Goal: Book appointment/travel/reservation

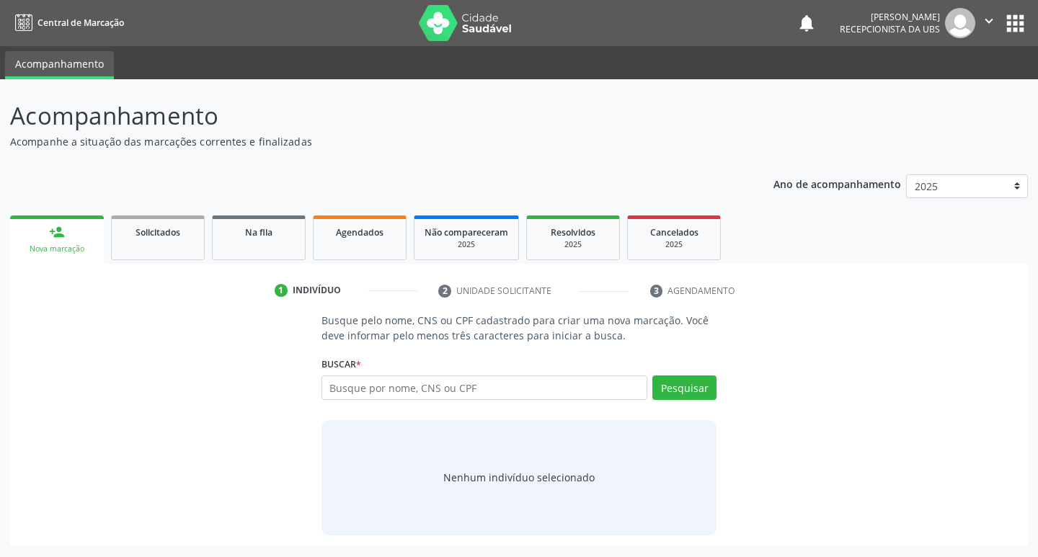
click at [610, 391] on input "text" at bounding box center [484, 387] width 326 height 25
type input "07699211405"
click at [708, 385] on button "Pesquisar" at bounding box center [684, 387] width 64 height 25
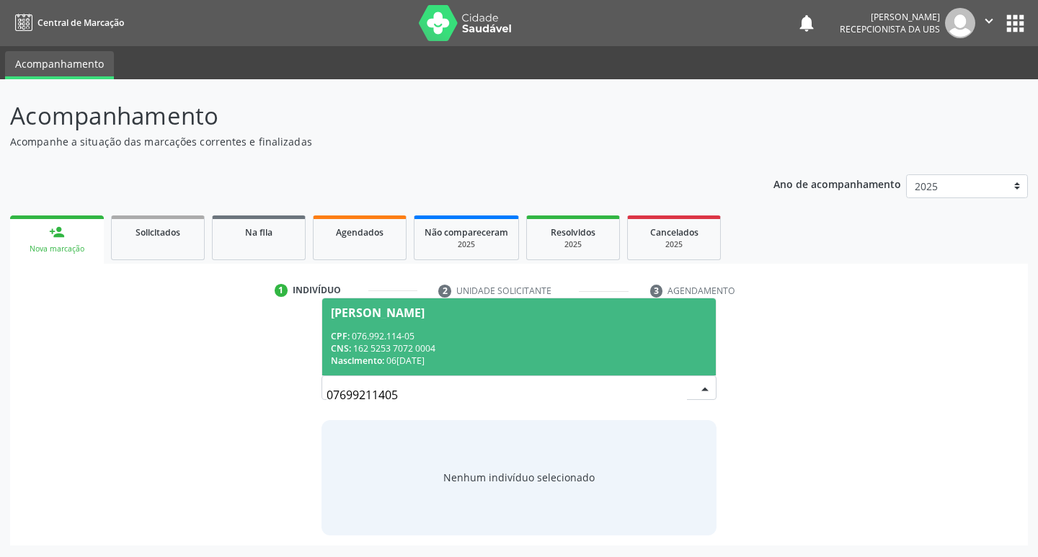
click at [517, 342] on div "CNS: 162 5253 7072 0004" at bounding box center [519, 348] width 377 height 12
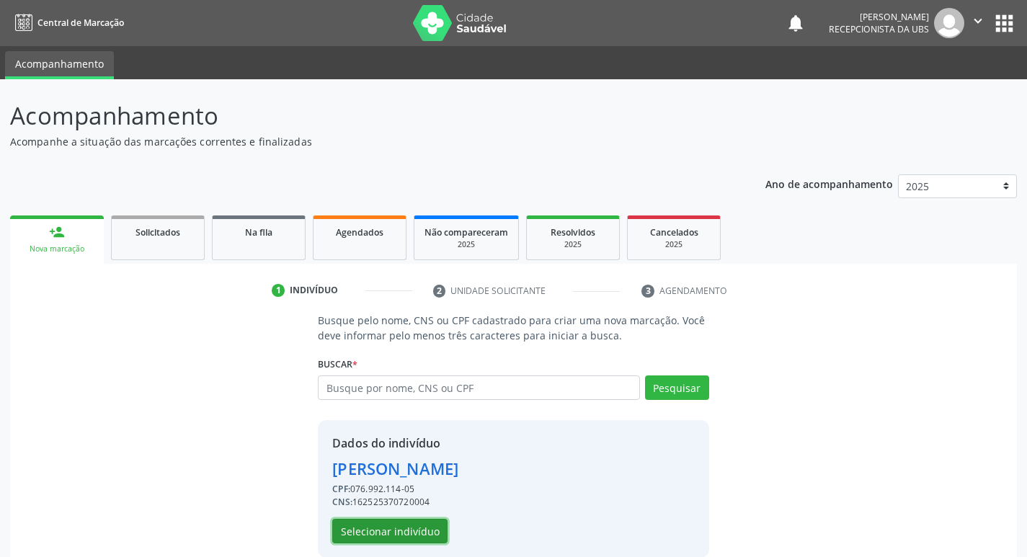
click at [406, 524] on button "Selecionar indivíduo" at bounding box center [389, 531] width 115 height 25
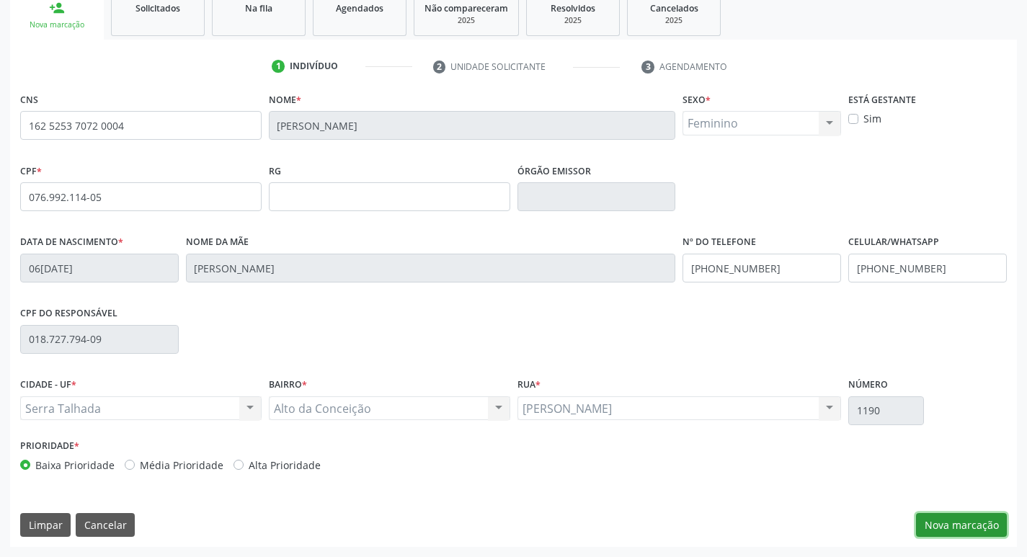
click at [978, 528] on button "Nova marcação" at bounding box center [961, 525] width 91 height 25
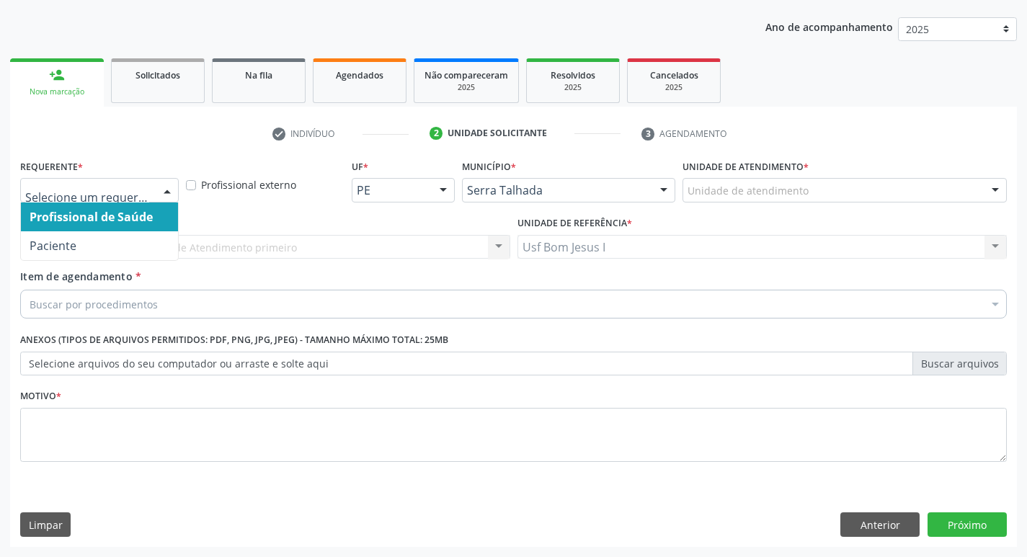
drag, startPoint x: 150, startPoint y: 191, endPoint x: 146, endPoint y: 197, distance: 7.4
click at [148, 194] on div at bounding box center [99, 190] width 159 height 25
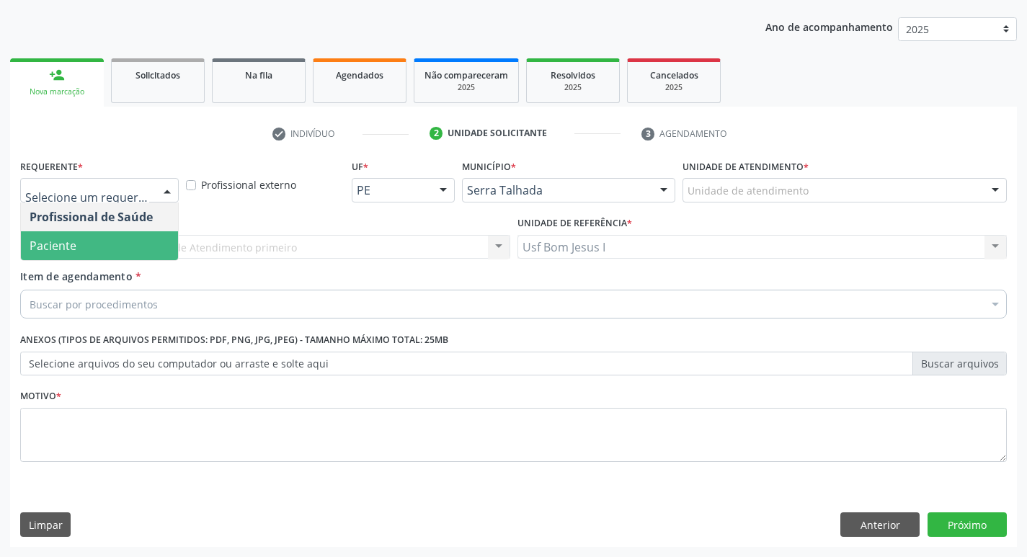
click at [114, 239] on span "Paciente" at bounding box center [99, 245] width 157 height 29
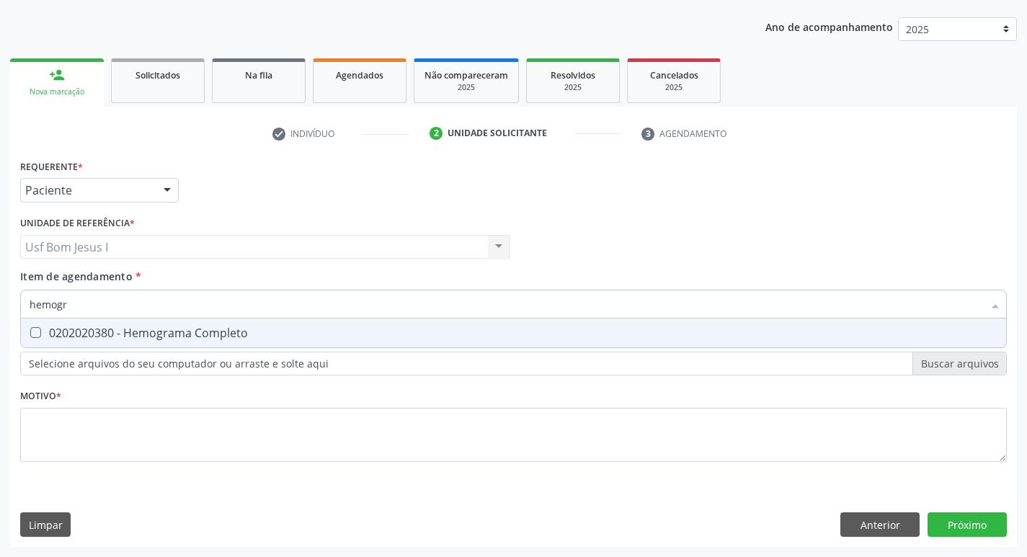
type input "hemogra"
click at [131, 334] on div "0202020380 - Hemograma Completo" at bounding box center [514, 333] width 968 height 12
checkbox Completo "true"
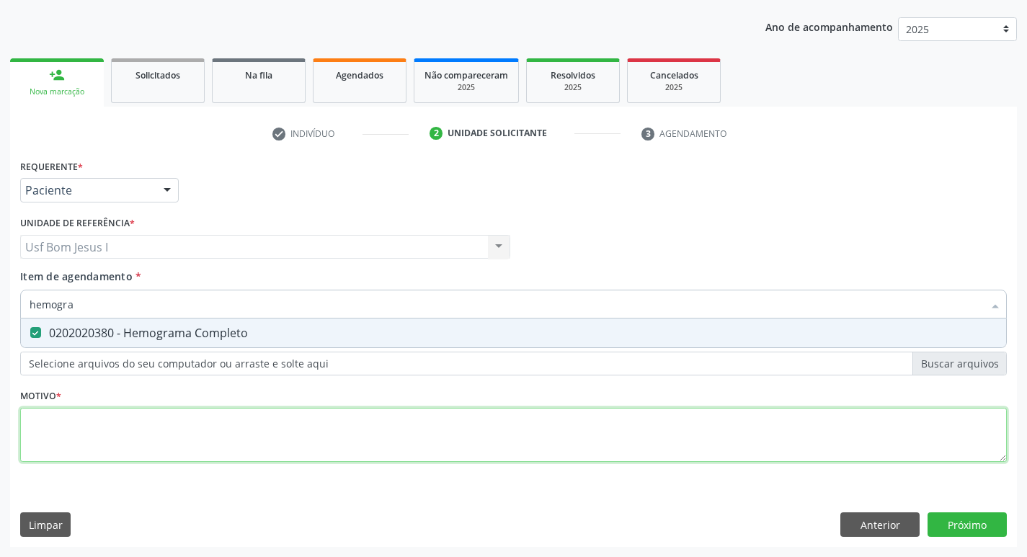
click at [153, 409] on div "Requerente * Paciente Profissional de Saúde Paciente Nenhum resultado encontrad…" at bounding box center [513, 319] width 987 height 326
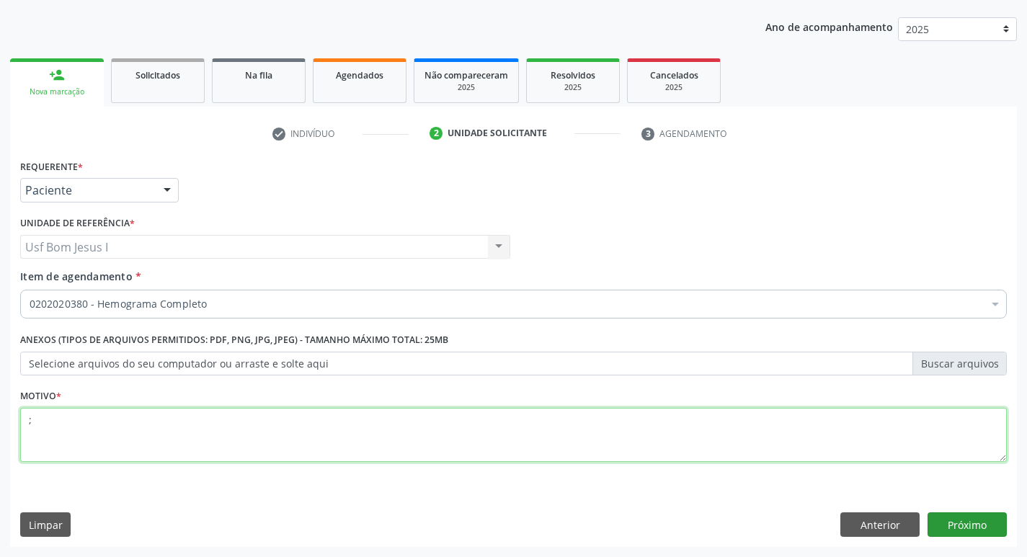
type textarea ";"
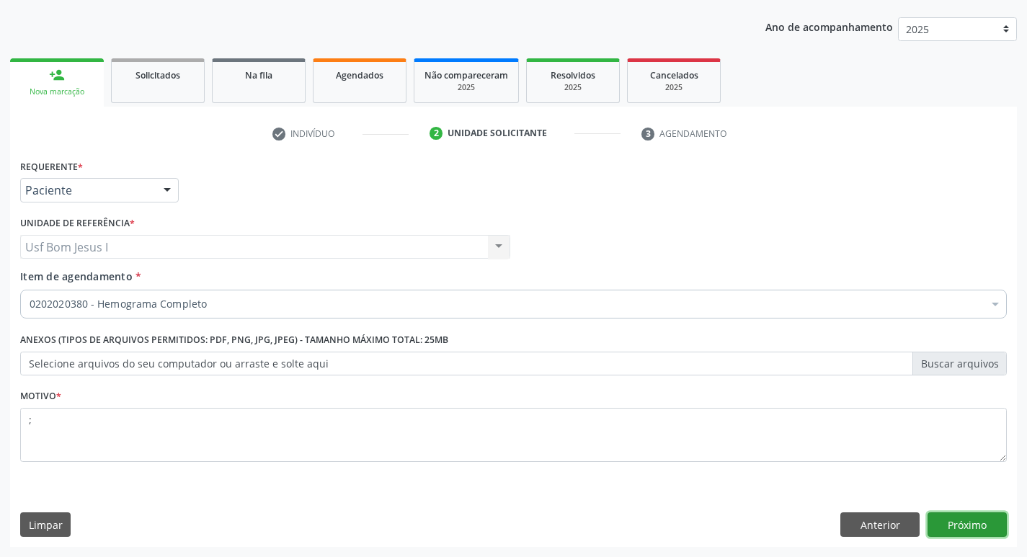
click at [979, 534] on button "Próximo" at bounding box center [967, 524] width 79 height 25
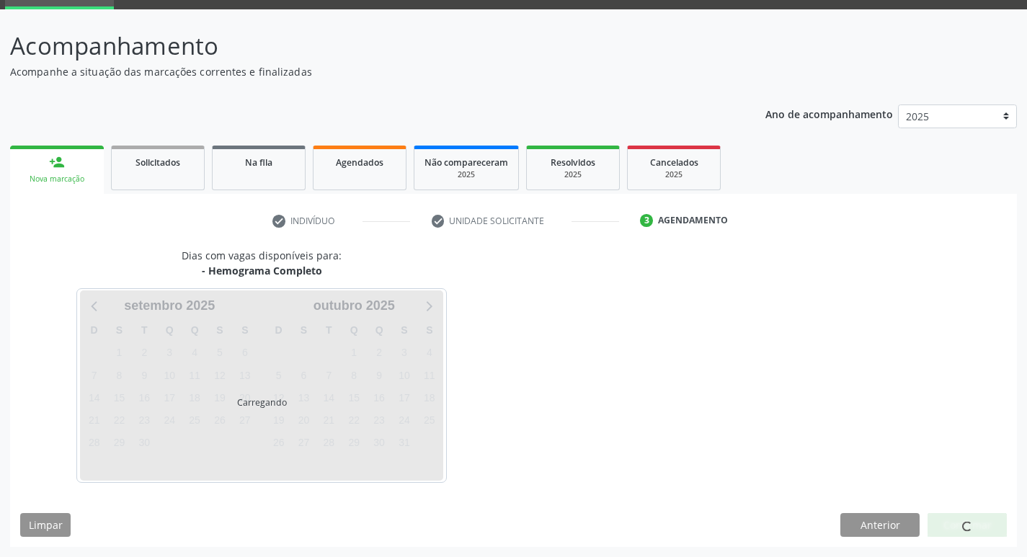
scroll to position [70, 0]
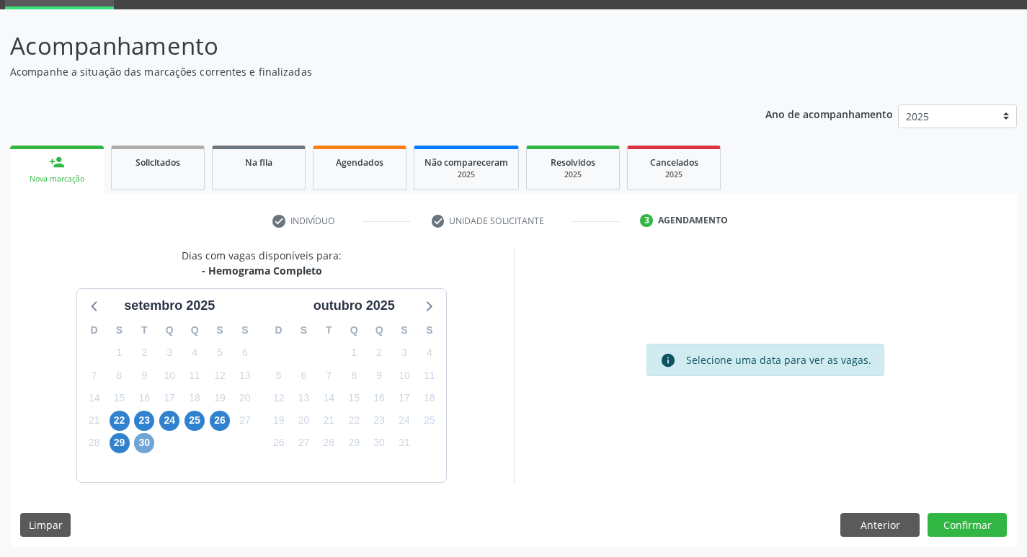
click at [148, 444] on span "30" at bounding box center [144, 443] width 20 height 20
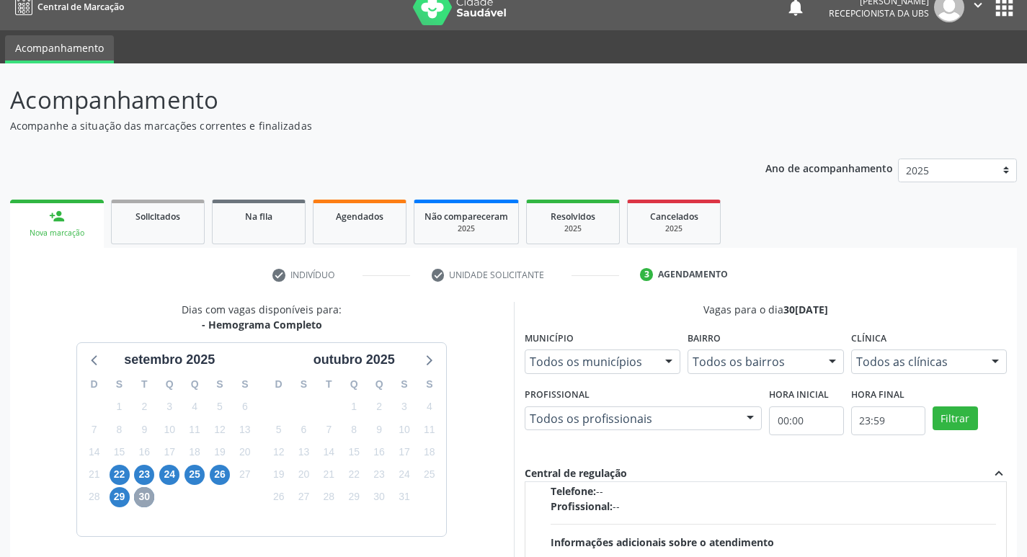
scroll to position [288, 0]
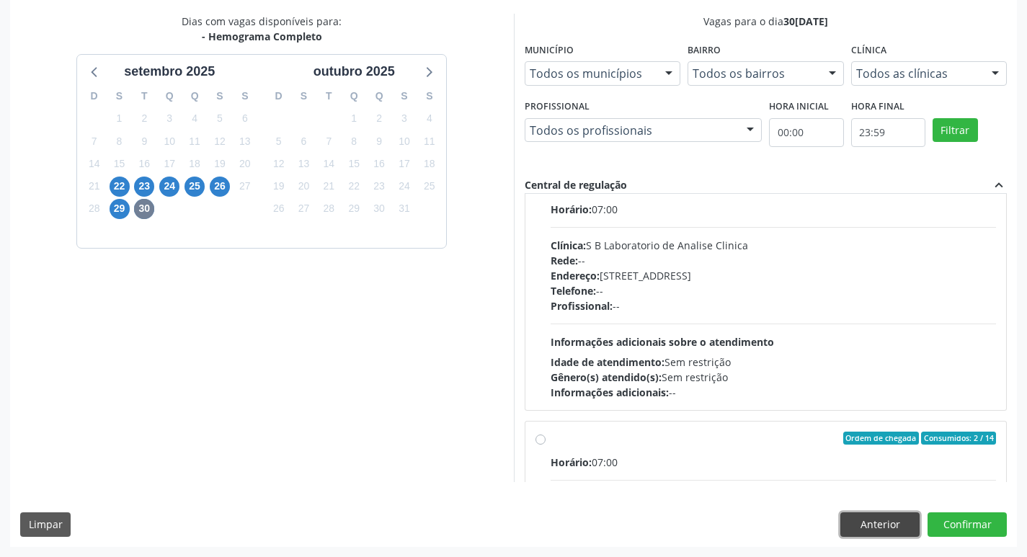
click at [891, 517] on button "Anterior" at bounding box center [879, 524] width 79 height 25
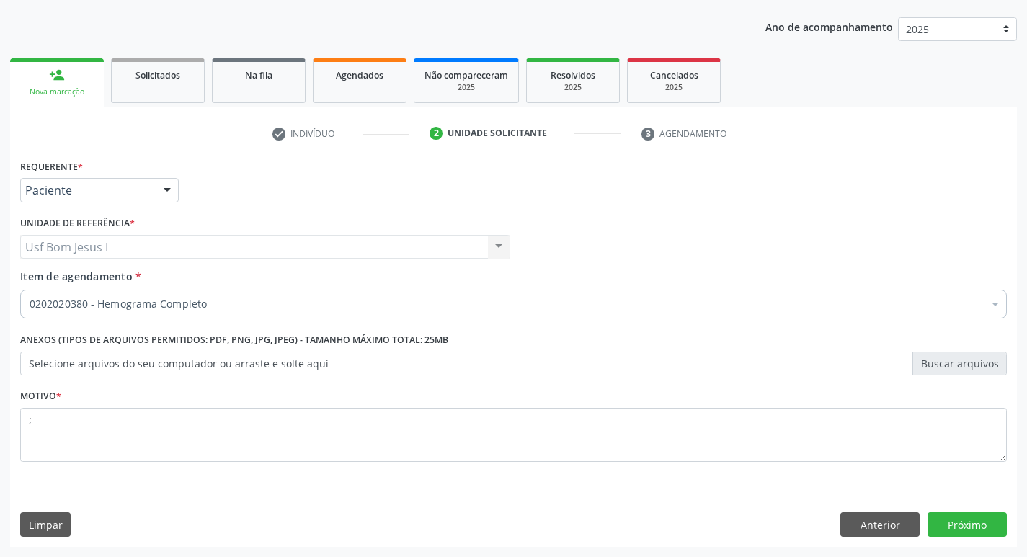
scroll to position [157, 0]
click at [885, 515] on button "Anterior" at bounding box center [879, 524] width 79 height 25
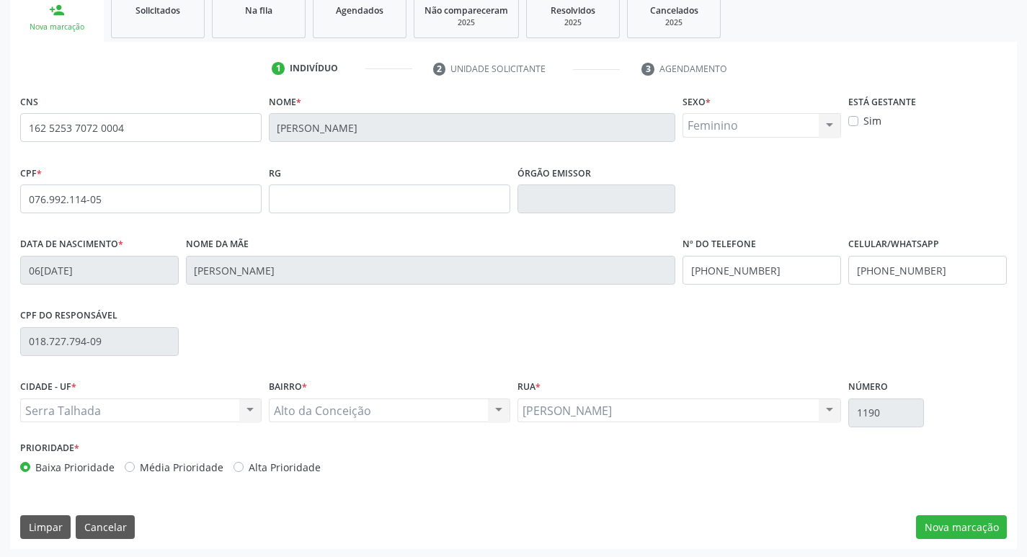
scroll to position [224, 0]
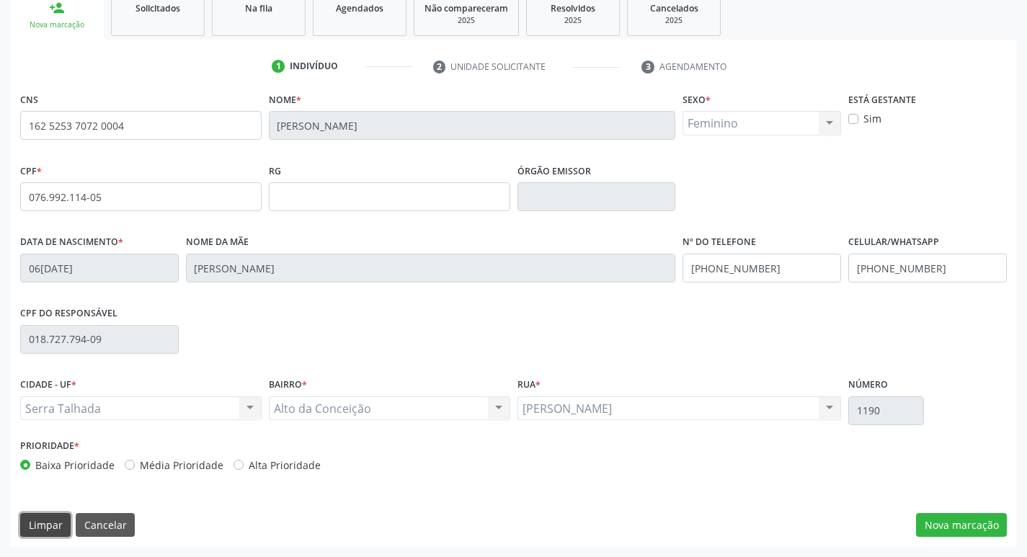
click at [40, 527] on button "Limpar" at bounding box center [45, 525] width 50 height 25
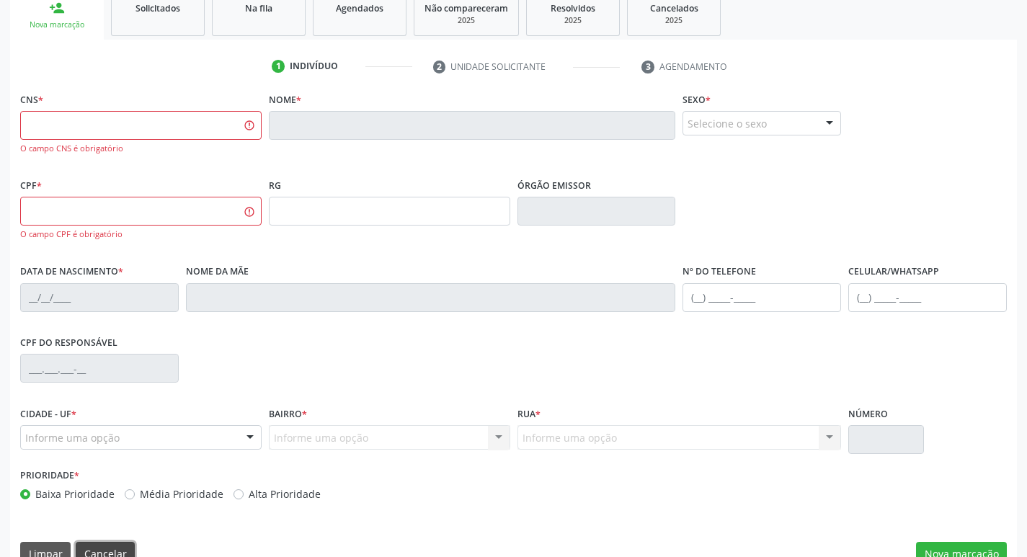
click at [112, 551] on button "Cancelar" at bounding box center [105, 554] width 59 height 25
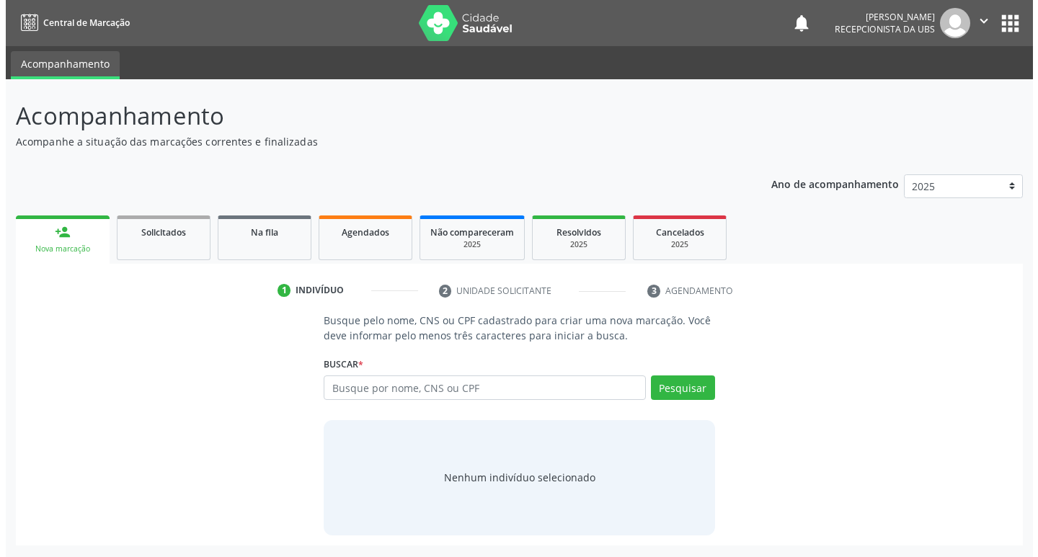
scroll to position [0, 0]
